Goal: Transaction & Acquisition: Purchase product/service

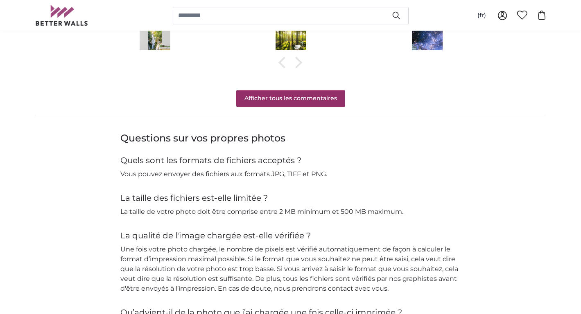
scroll to position [737, 0]
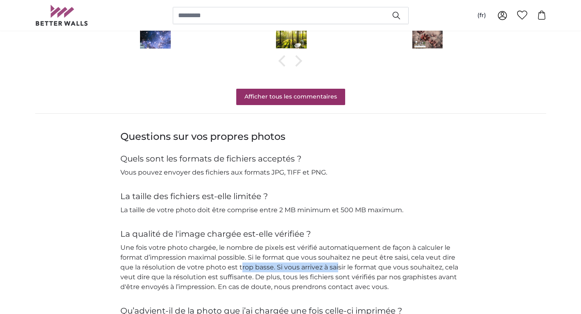
drag, startPoint x: 242, startPoint y: 261, endPoint x: 338, endPoint y: 265, distance: 96.7
click at [338, 265] on p "Une fois votre photo chargée, le nombre de pixels est vérifié automatiquement d…" at bounding box center [290, 267] width 341 height 49
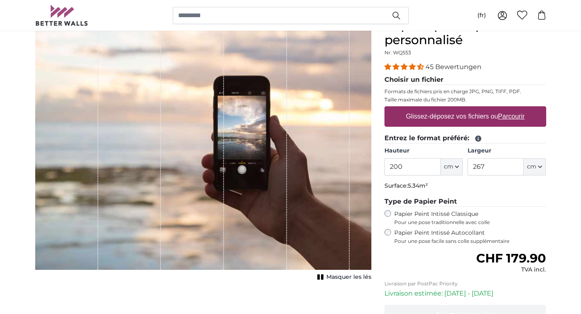
scroll to position [67, 0]
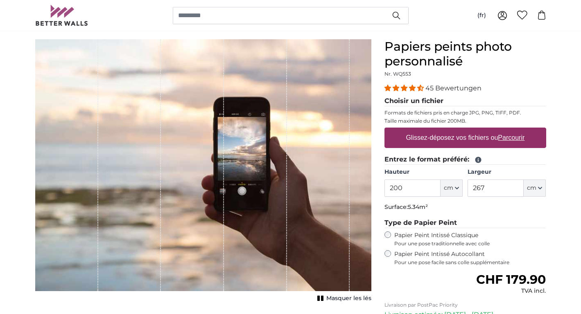
click at [472, 135] on label "Glissez-déposez vos fichiers ou Parcourir" at bounding box center [464, 138] width 125 height 16
click at [472, 130] on input "Glissez-déposez vos fichiers ou Parcourir" at bounding box center [465, 129] width 162 height 2
type input "**********"
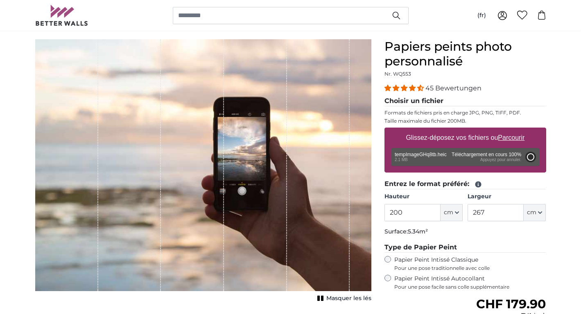
type input "316"
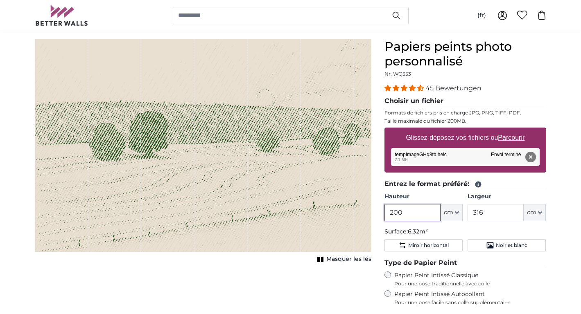
click at [406, 212] on input "200" at bounding box center [412, 212] width 56 height 17
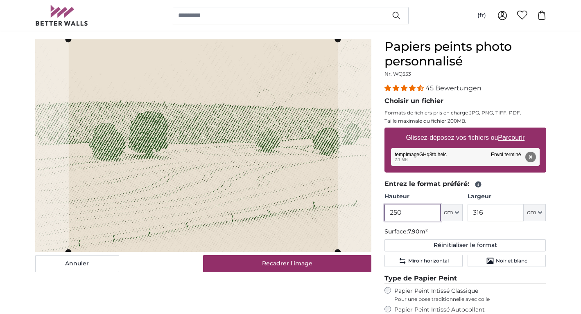
type input "250"
click at [505, 217] on input "316" at bounding box center [495, 212] width 56 height 17
click at [504, 217] on input "316" at bounding box center [495, 212] width 56 height 17
type input "290"
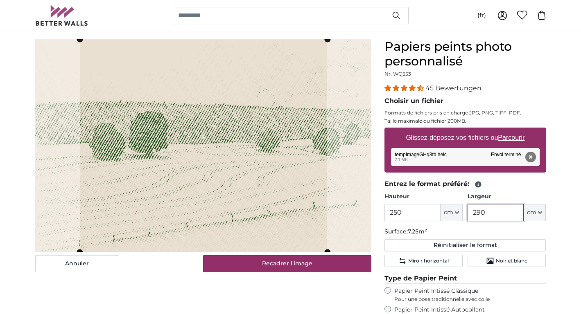
click at [0, 0] on slot at bounding box center [0, 0] width 0 height 0
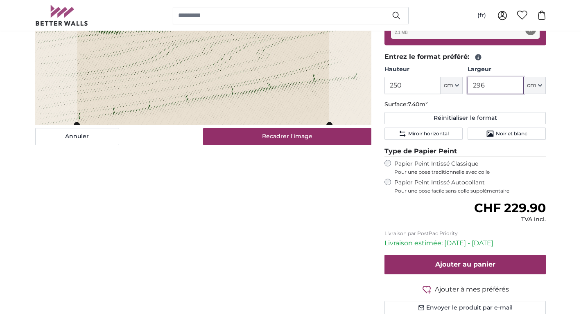
scroll to position [38, 0]
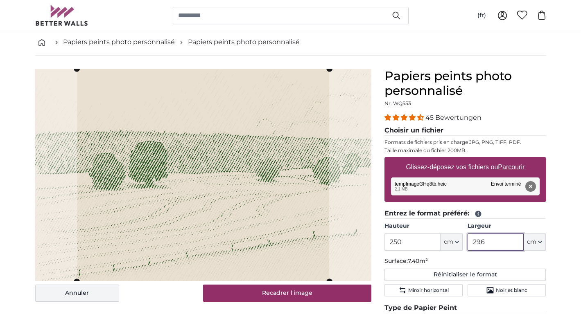
type input "296"
click at [93, 290] on button "Annuler" at bounding box center [77, 293] width 84 height 17
type input "200"
type input "316"
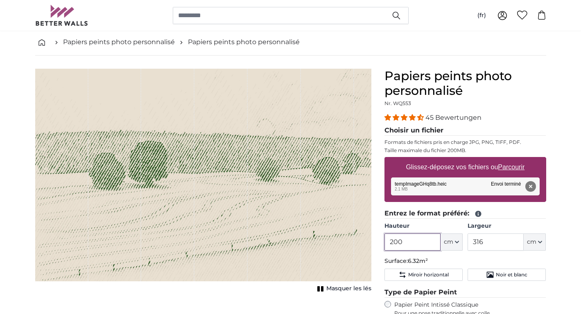
click at [398, 240] on input "200" at bounding box center [412, 242] width 56 height 17
type input "250"
